Goal: Information Seeking & Learning: Understand process/instructions

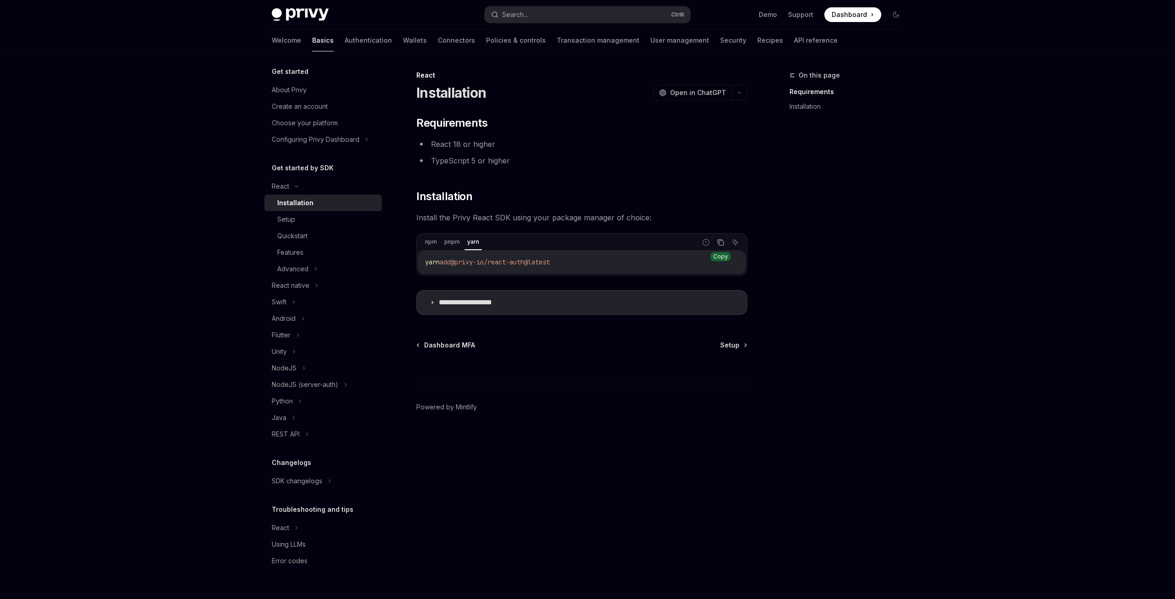
click at [720, 244] on icon "Copy the contents from the code block" at bounding box center [720, 242] width 7 height 7
click at [314, 217] on div "Setup" at bounding box center [326, 219] width 99 height 11
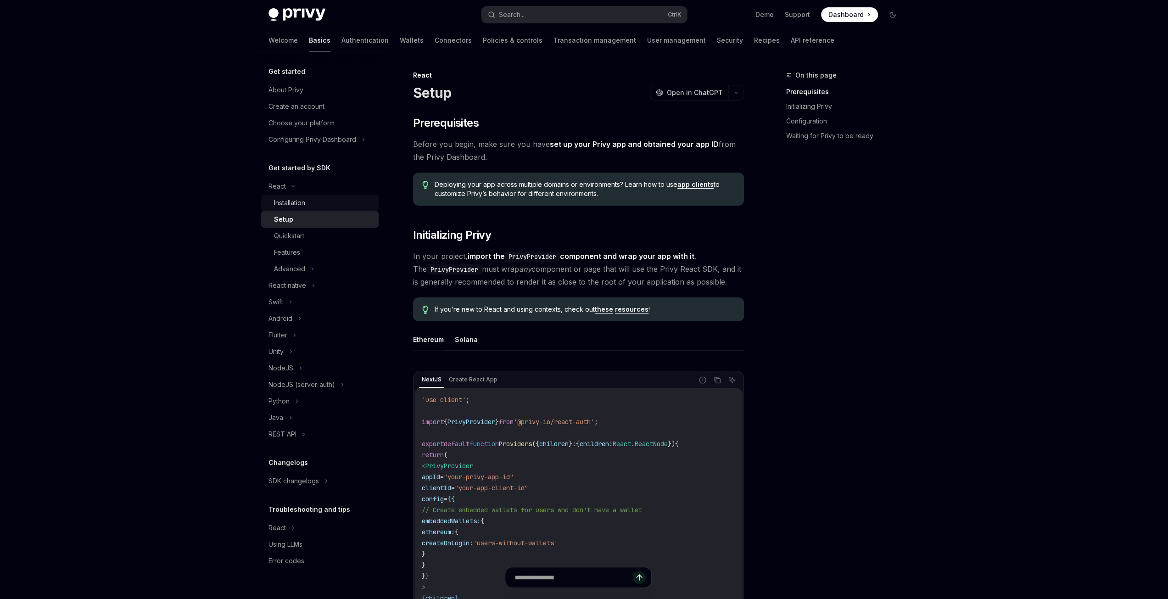
click at [316, 204] on div "Installation" at bounding box center [323, 202] width 99 height 11
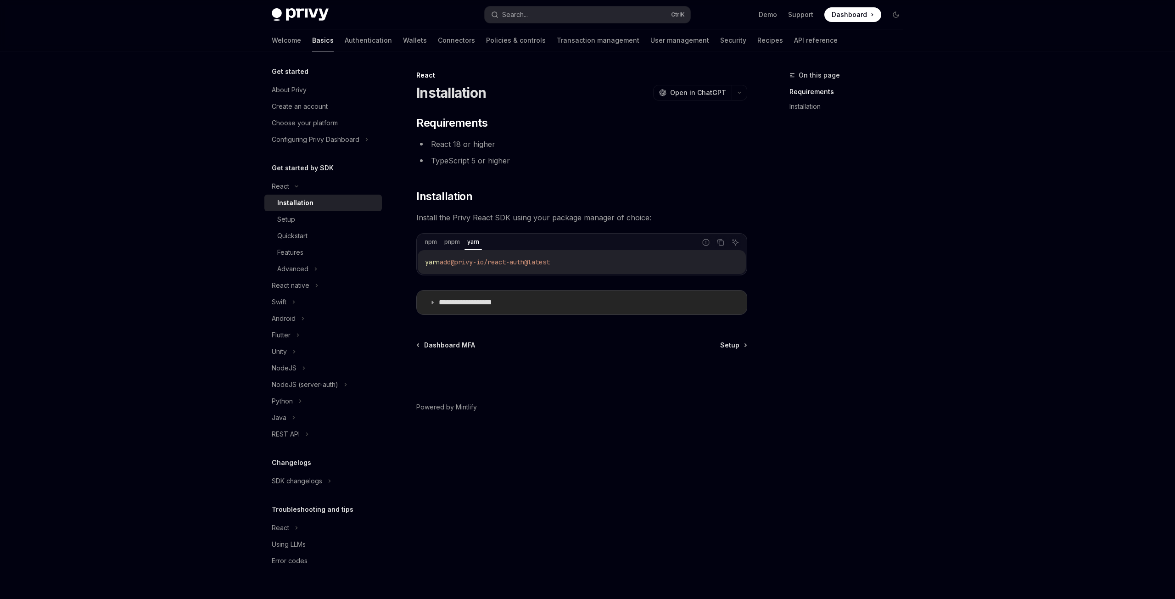
click at [485, 305] on p "**********" at bounding box center [477, 302] width 76 height 9
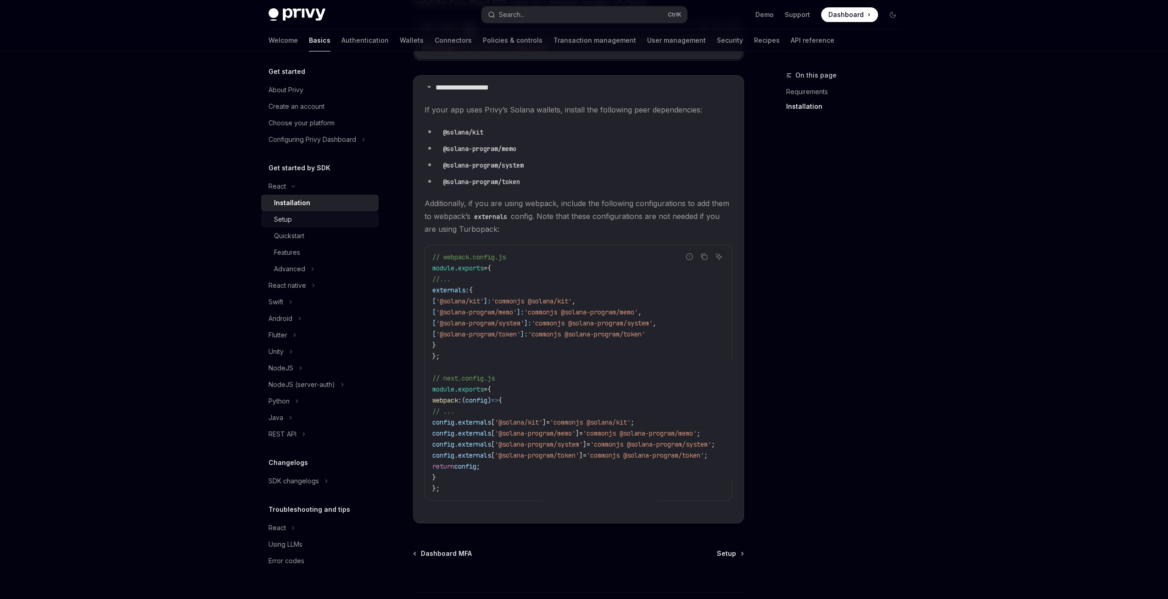
click at [317, 219] on div "Setup" at bounding box center [323, 219] width 99 height 11
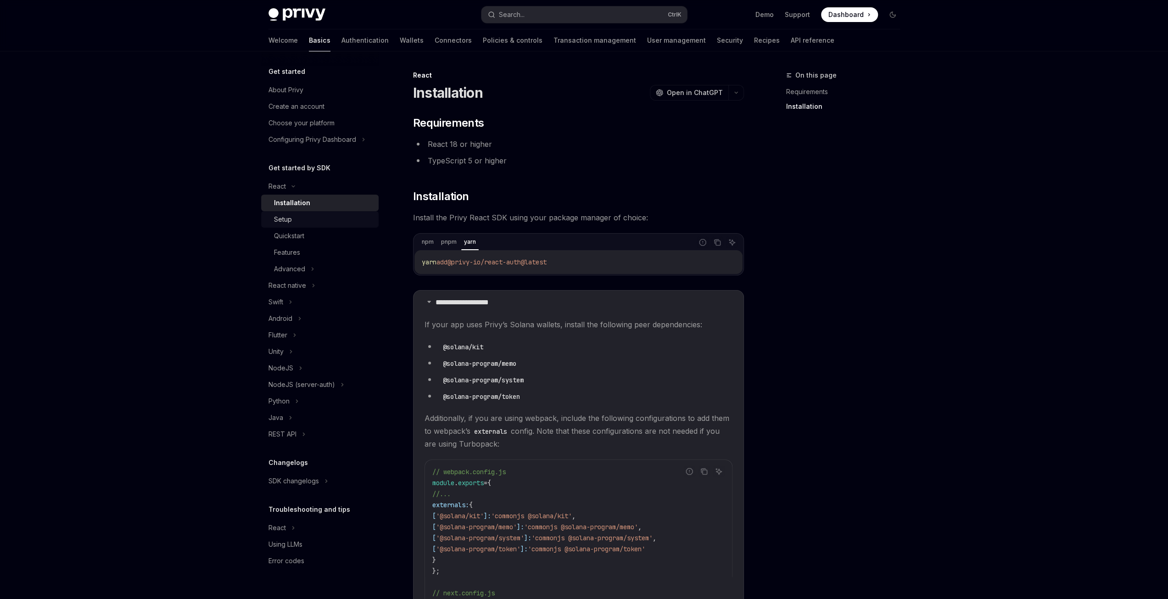
type textarea "*"
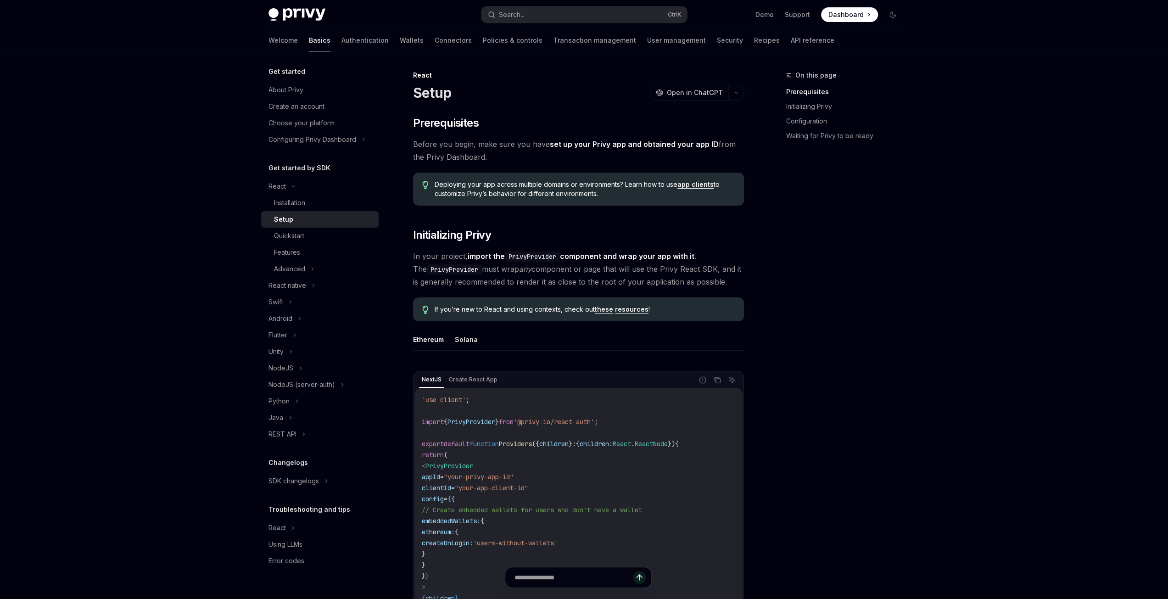
scroll to position [138, 0]
